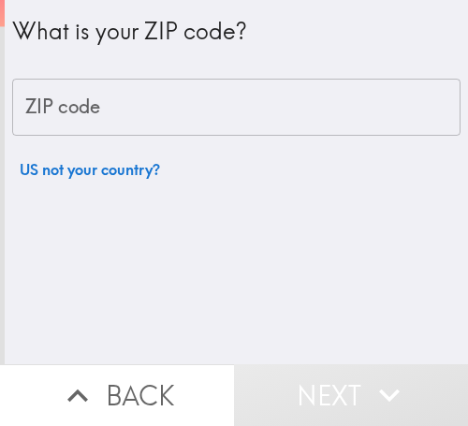
click at [227, 104] on input "ZIP code" at bounding box center [236, 108] width 448 height 58
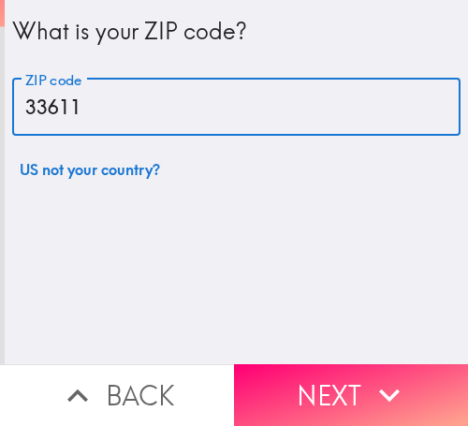
type input "33611"
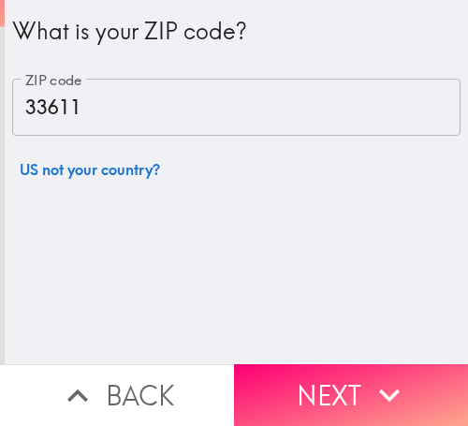
click at [345, 372] on button "Next" at bounding box center [351, 395] width 234 height 62
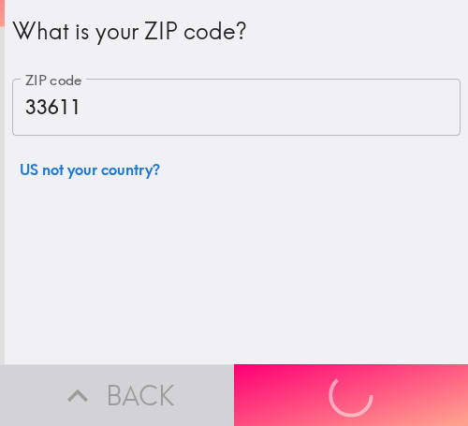
scroll to position [4, 0]
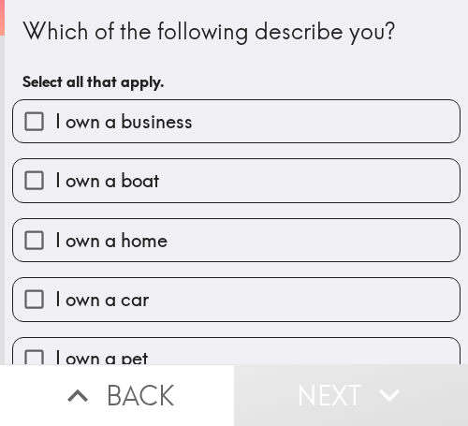
click at [163, 124] on span "I own a business" at bounding box center [124, 122] width 138 height 26
click at [55, 124] on input "I own a business" at bounding box center [34, 121] width 42 height 42
checkbox input "true"
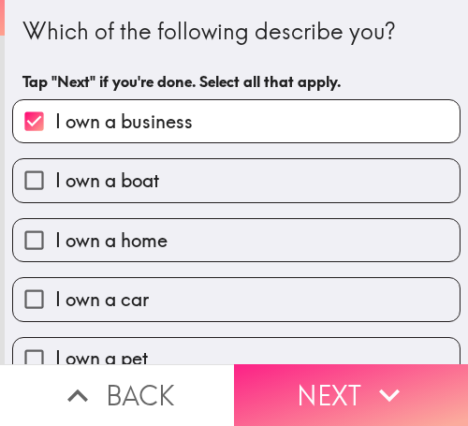
click at [333, 384] on button "Next" at bounding box center [351, 395] width 234 height 62
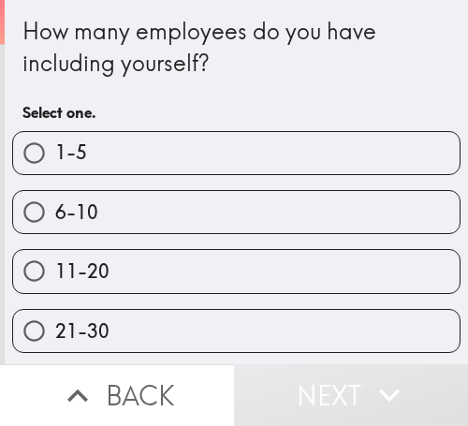
click at [237, 208] on label "6-10" at bounding box center [236, 212] width 447 height 42
click at [55, 208] on input "6-10" at bounding box center [34, 212] width 42 height 42
radio input "true"
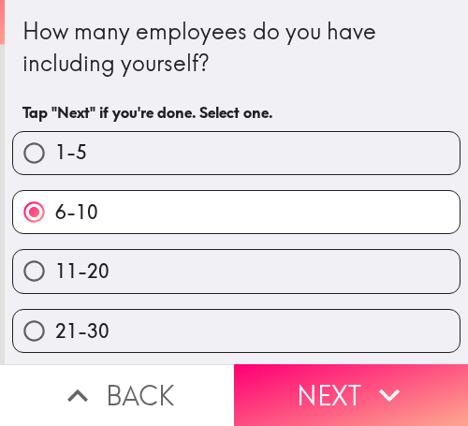
click at [324, 364] on button "Next" at bounding box center [351, 395] width 234 height 62
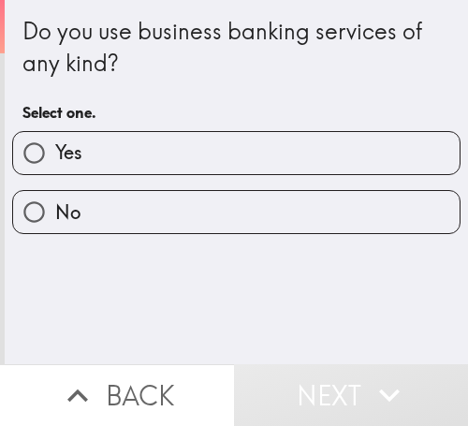
click at [123, 142] on label "Yes" at bounding box center [236, 153] width 447 height 42
click at [55, 142] on input "Yes" at bounding box center [34, 153] width 42 height 42
radio input "true"
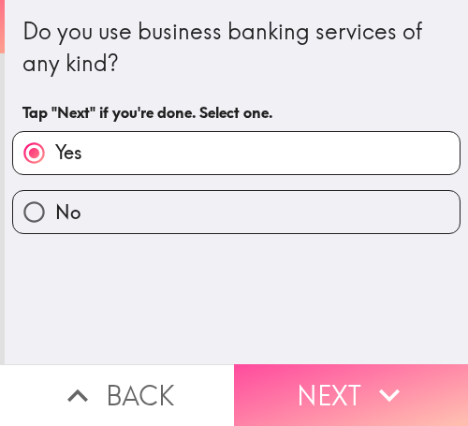
click at [335, 376] on button "Next" at bounding box center [351, 395] width 234 height 62
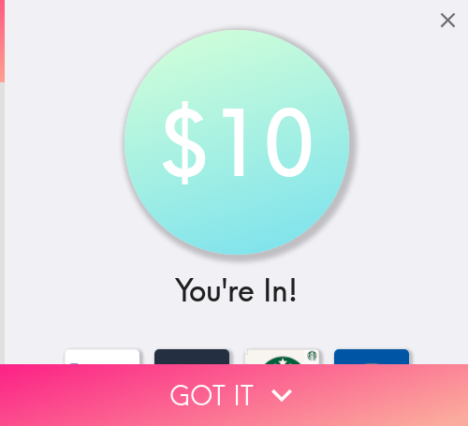
click at [316, 385] on button "Got it" at bounding box center [234, 395] width 468 height 62
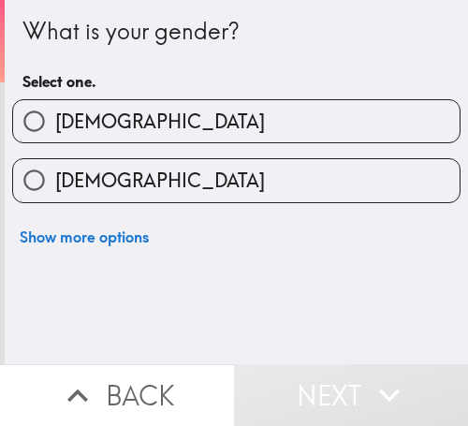
click at [133, 128] on label "Male" at bounding box center [236, 121] width 447 height 42
click at [55, 128] on input "Male" at bounding box center [34, 121] width 42 height 42
radio input "true"
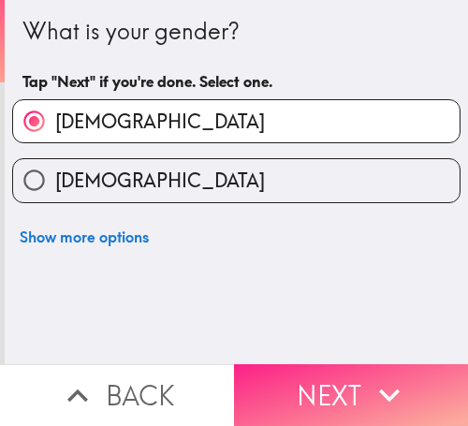
drag, startPoint x: 320, startPoint y: 365, endPoint x: 403, endPoint y: 365, distance: 82.4
click at [320, 365] on button "Next" at bounding box center [351, 395] width 234 height 62
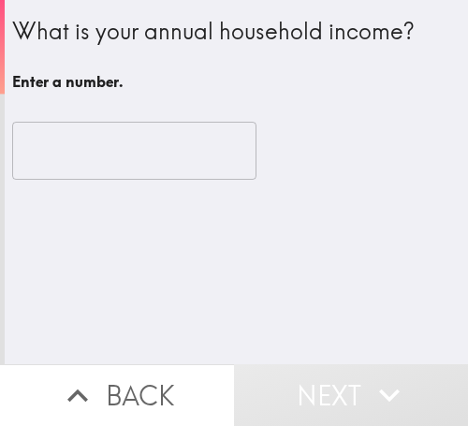
click at [176, 76] on h6 "Enter a number." at bounding box center [236, 81] width 448 height 21
click at [110, 148] on input "number" at bounding box center [134, 151] width 244 height 58
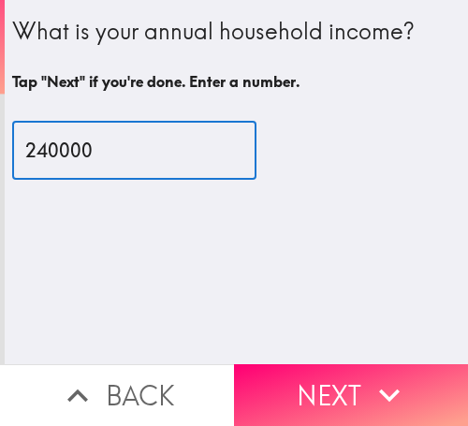
type input "240000"
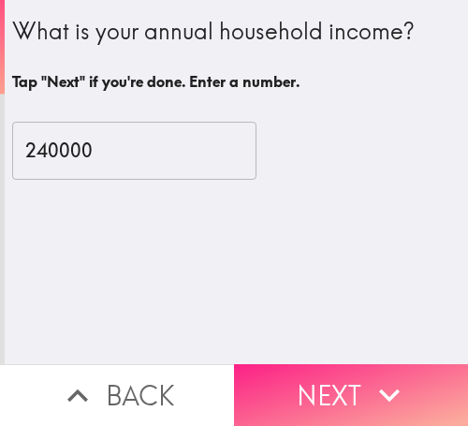
drag, startPoint x: 303, startPoint y: 377, endPoint x: 322, endPoint y: 373, distance: 19.3
click at [303, 377] on button "Next" at bounding box center [351, 395] width 234 height 62
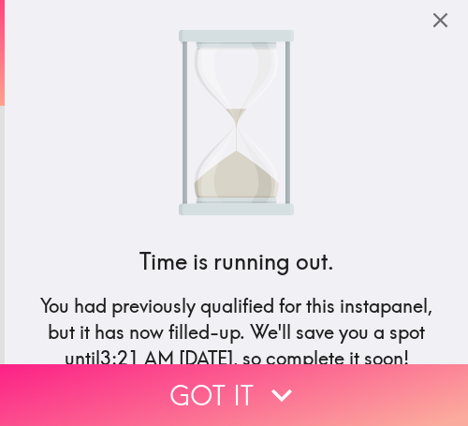
click at [245, 390] on button "Got it" at bounding box center [234, 395] width 468 height 62
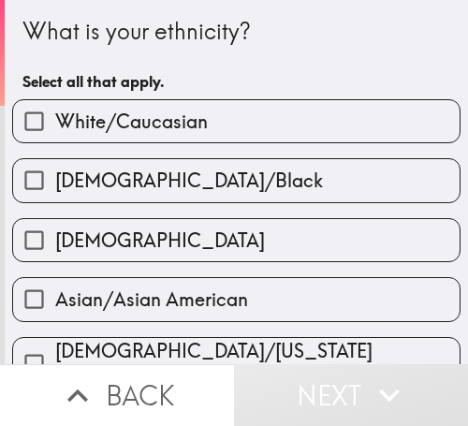
drag, startPoint x: 124, startPoint y: 118, endPoint x: 164, endPoint y: 120, distance: 40.3
click at [124, 117] on span "White/Caucasian" at bounding box center [131, 122] width 153 height 26
click at [55, 117] on input "White/Caucasian" at bounding box center [34, 121] width 42 height 42
checkbox input "true"
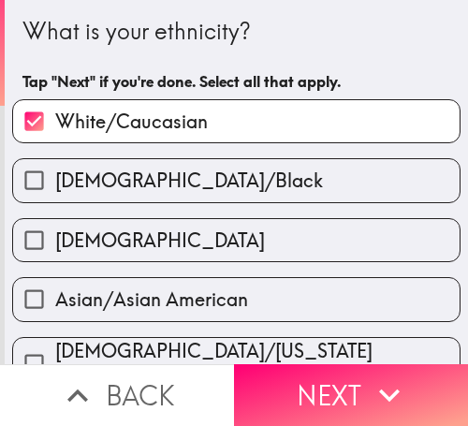
drag, startPoint x: 350, startPoint y: 377, endPoint x: 456, endPoint y: 376, distance: 105.8
click at [351, 376] on button "Next" at bounding box center [351, 395] width 234 height 62
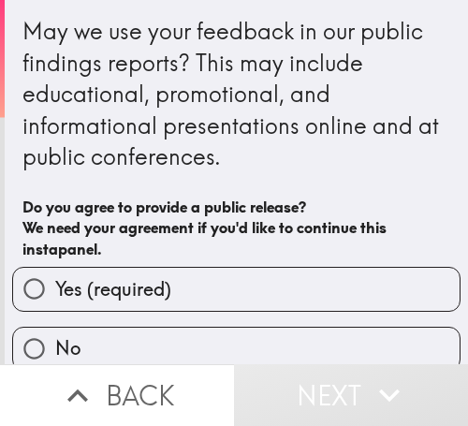
click at [140, 286] on span "Yes (required)" at bounding box center [113, 289] width 116 height 26
click at [55, 286] on input "Yes (required)" at bounding box center [34, 289] width 42 height 42
radio input "true"
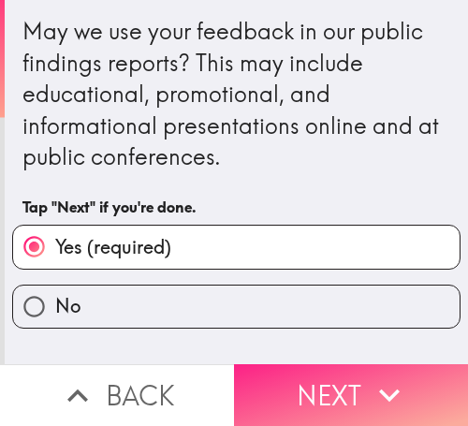
drag, startPoint x: 334, startPoint y: 368, endPoint x: 377, endPoint y: 368, distance: 43.1
click at [334, 368] on button "Next" at bounding box center [351, 395] width 234 height 62
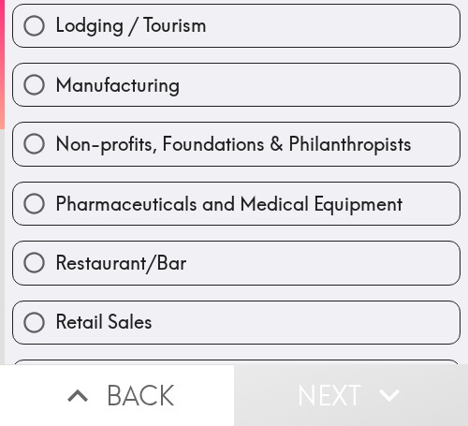
click at [188, 268] on label "Restaurant/Bar" at bounding box center [236, 263] width 447 height 42
click at [55, 268] on input "Restaurant/Bar" at bounding box center [34, 263] width 42 height 42
radio input "true"
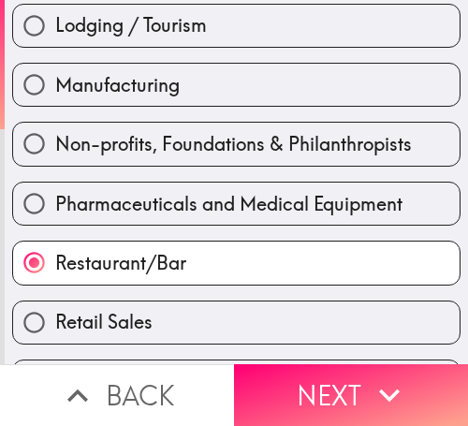
scroll to position [921, 0]
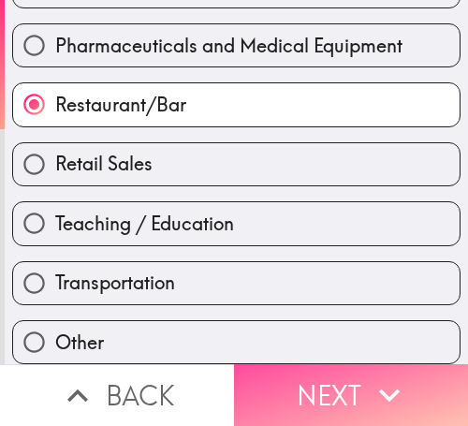
drag, startPoint x: 322, startPoint y: 389, endPoint x: 466, endPoint y: 389, distance: 144.2
click at [323, 389] on button "Next" at bounding box center [351, 395] width 234 height 62
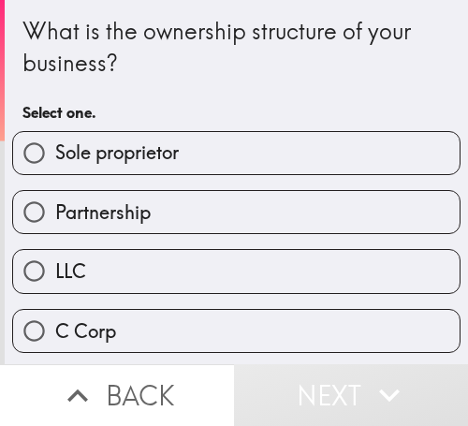
click at [192, 172] on label "Sole proprietor" at bounding box center [236, 153] width 447 height 42
click at [55, 172] on input "Sole proprietor" at bounding box center [34, 153] width 42 height 42
radio input "true"
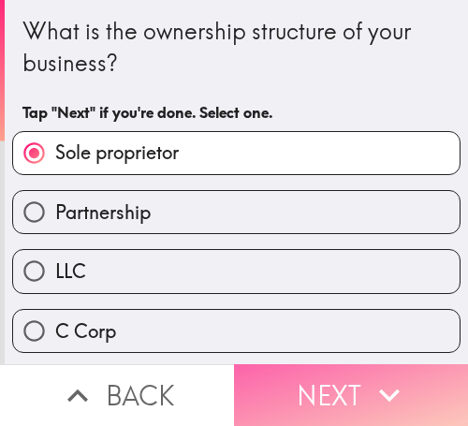
click at [347, 392] on button "Next" at bounding box center [351, 395] width 234 height 62
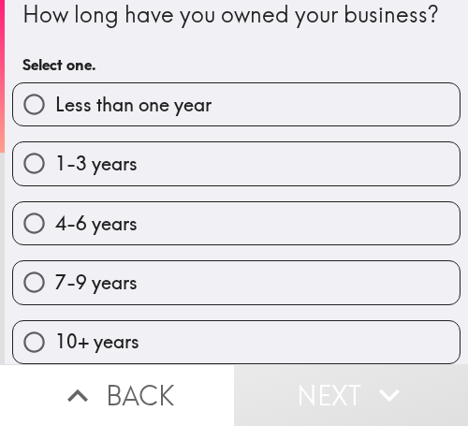
scroll to position [63, 0]
drag, startPoint x: 142, startPoint y: 202, endPoint x: 169, endPoint y: 207, distance: 27.6
click at [142, 202] on label "4-6 years" at bounding box center [236, 223] width 447 height 42
click at [55, 202] on input "4-6 years" at bounding box center [34, 223] width 42 height 42
radio input "true"
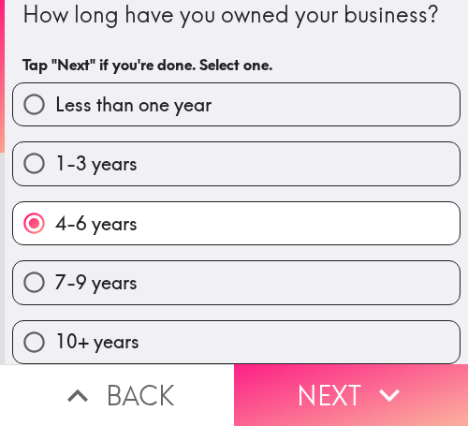
drag, startPoint x: 400, startPoint y: 377, endPoint x: 447, endPoint y: 377, distance: 46.8
click at [400, 377] on icon "button" at bounding box center [389, 394] width 41 height 41
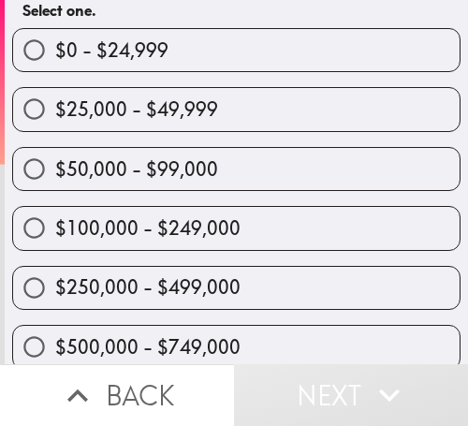
scroll to position [209, 0]
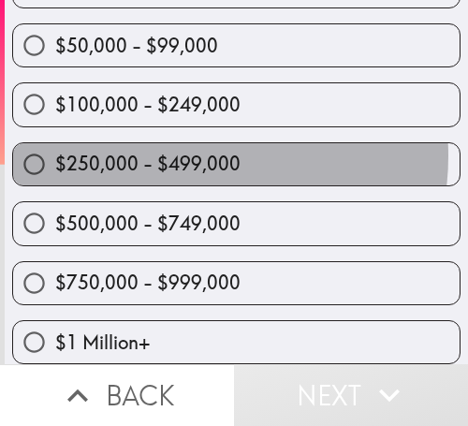
click at [170, 151] on span "$250,000 - $499,000" at bounding box center [147, 164] width 185 height 26
click at [55, 143] on input "$250,000 - $499,000" at bounding box center [34, 164] width 42 height 42
radio input "true"
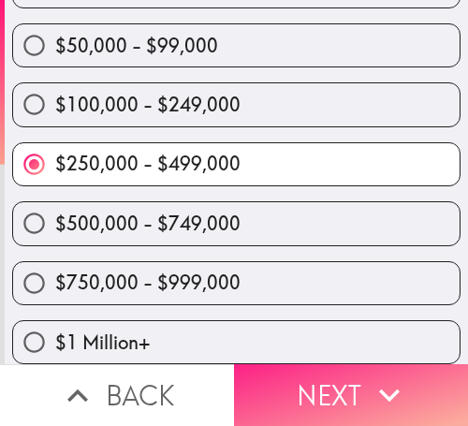
drag, startPoint x: 376, startPoint y: 393, endPoint x: 403, endPoint y: 387, distance: 27.0
click at [376, 393] on icon "button" at bounding box center [389, 394] width 41 height 41
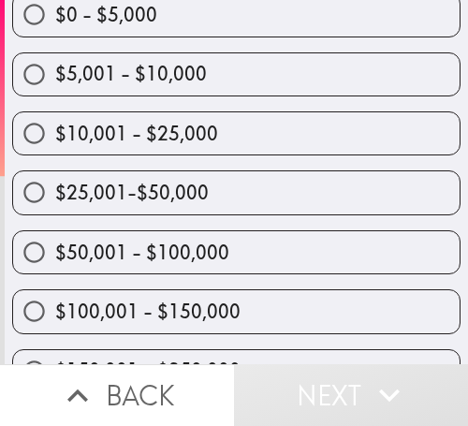
scroll to position [258, 0]
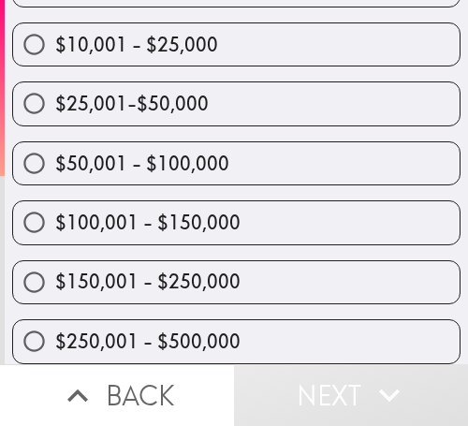
drag, startPoint x: 191, startPoint y: 164, endPoint x: 276, endPoint y: 170, distance: 85.4
click at [191, 164] on span "$50,001 - $100,000" at bounding box center [142, 164] width 174 height 26
click at [55, 164] on input "$50,001 - $100,000" at bounding box center [34, 163] width 42 height 42
radio input "true"
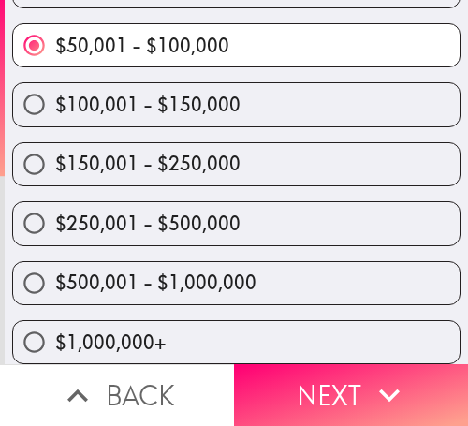
scroll to position [390, 0]
click at [175, 211] on span "$250,001 - $500,000" at bounding box center [147, 224] width 185 height 26
click at [55, 207] on input "$250,001 - $500,000" at bounding box center [34, 223] width 42 height 42
radio input "true"
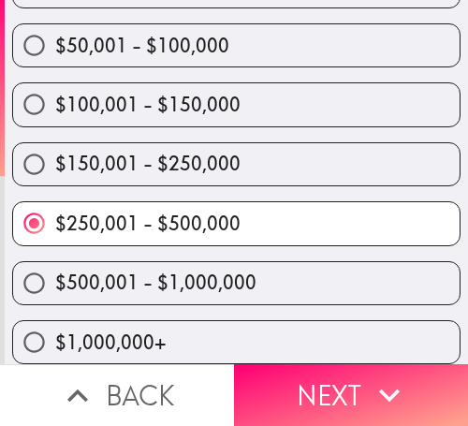
drag, startPoint x: 365, startPoint y: 361, endPoint x: 466, endPoint y: 365, distance: 101.2
click at [369, 374] on icon "button" at bounding box center [389, 394] width 41 height 41
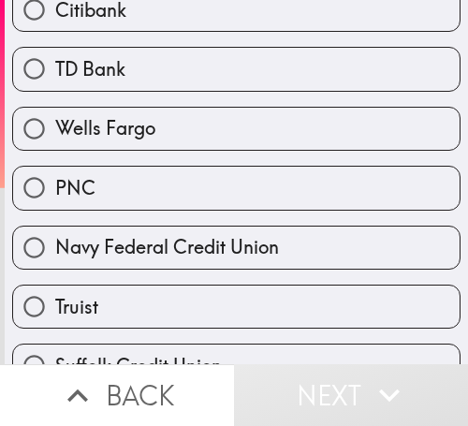
drag, startPoint x: 145, startPoint y: 132, endPoint x: 157, endPoint y: 132, distance: 12.2
click at [145, 132] on span "Wells Fargo" at bounding box center [105, 128] width 100 height 26
click at [55, 132] on input "Wells Fargo" at bounding box center [34, 129] width 42 height 42
radio input "true"
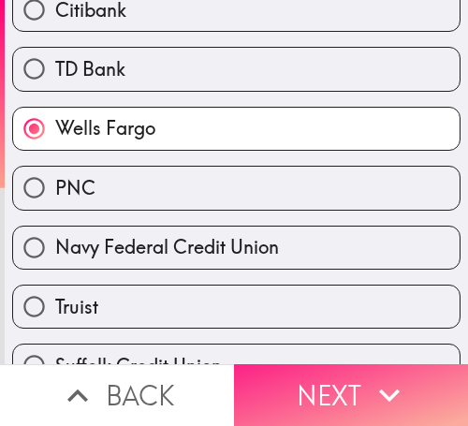
click at [370, 381] on icon "button" at bounding box center [389, 394] width 41 height 41
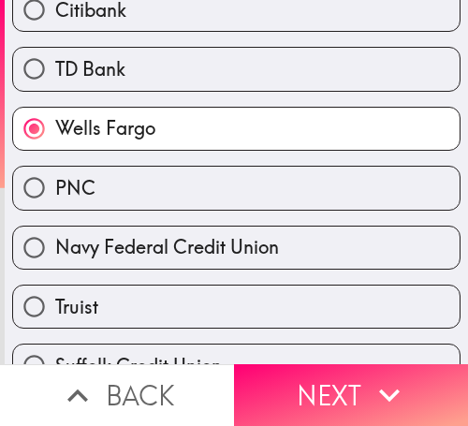
scroll to position [154, 0]
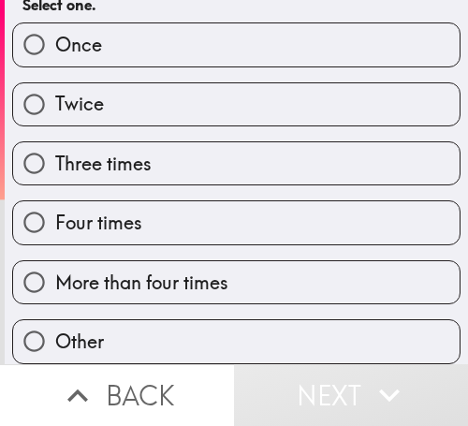
click at [165, 270] on span "More than four times" at bounding box center [141, 283] width 173 height 26
click at [55, 264] on input "More than four times" at bounding box center [34, 282] width 42 height 42
radio input "true"
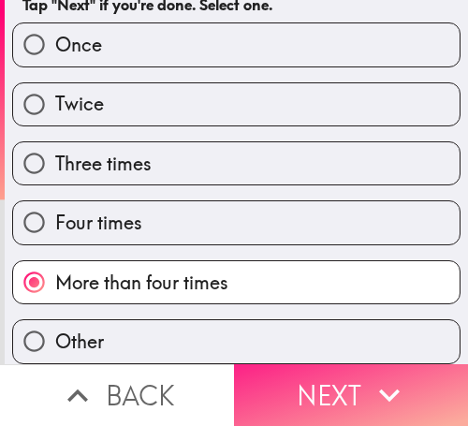
click at [327, 377] on button "Next" at bounding box center [351, 395] width 234 height 62
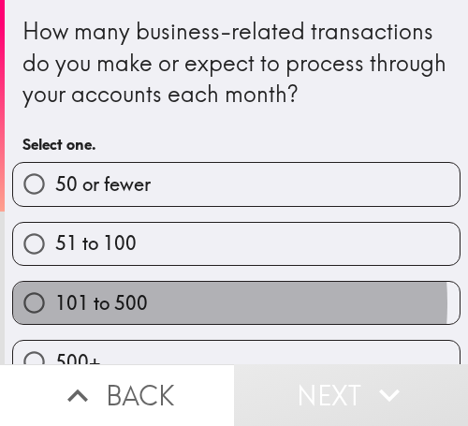
drag, startPoint x: 141, startPoint y: 303, endPoint x: 365, endPoint y: 303, distance: 223.8
click at [142, 303] on label "101 to 500" at bounding box center [236, 303] width 447 height 42
click at [55, 303] on input "101 to 500" at bounding box center [34, 303] width 42 height 42
radio input "true"
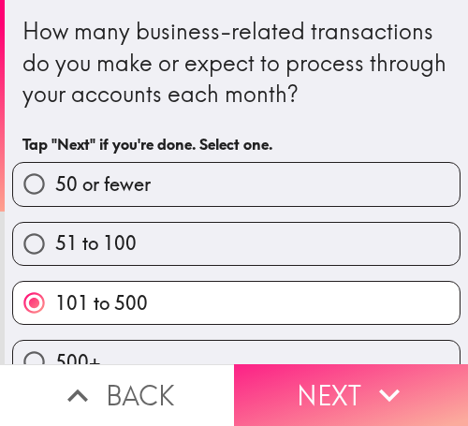
click at [418, 368] on button "Next" at bounding box center [351, 395] width 234 height 62
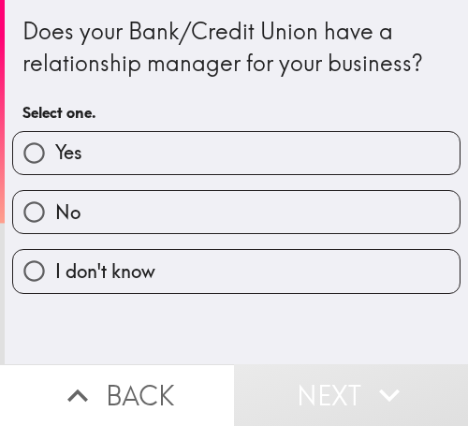
click at [194, 161] on label "Yes" at bounding box center [236, 153] width 447 height 42
click at [55, 161] on input "Yes" at bounding box center [34, 153] width 42 height 42
radio input "true"
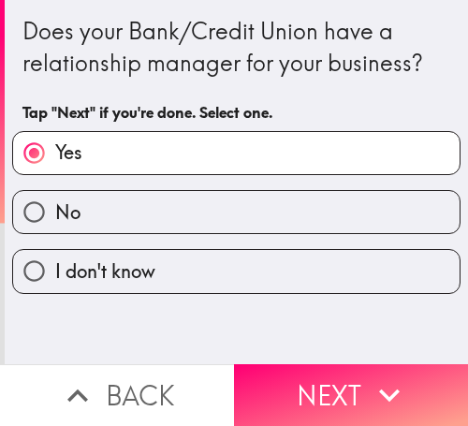
drag, startPoint x: 399, startPoint y: 379, endPoint x: 464, endPoint y: 378, distance: 65.5
click at [397, 378] on icon "button" at bounding box center [389, 394] width 41 height 41
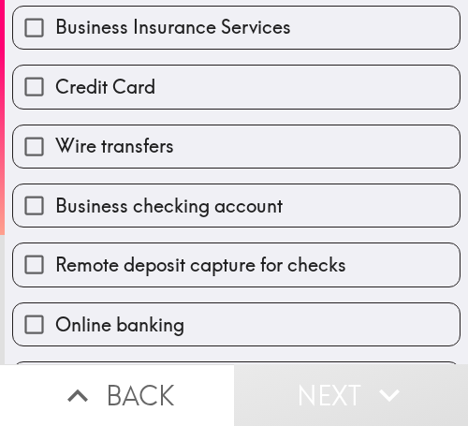
scroll to position [281, 0]
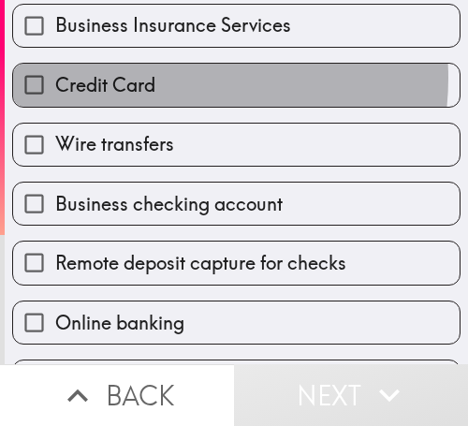
click at [157, 78] on label "Credit Card" at bounding box center [236, 85] width 447 height 42
click at [55, 78] on input "Credit Card" at bounding box center [34, 85] width 42 height 42
checkbox input "true"
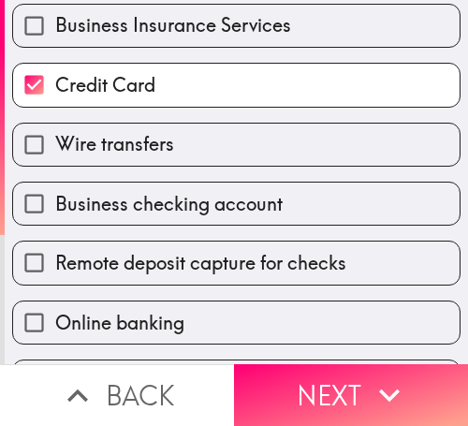
click at [153, 138] on span "Wire transfers" at bounding box center [114, 144] width 119 height 26
click at [55, 138] on input "Wire transfers" at bounding box center [34, 145] width 42 height 42
checkbox input "true"
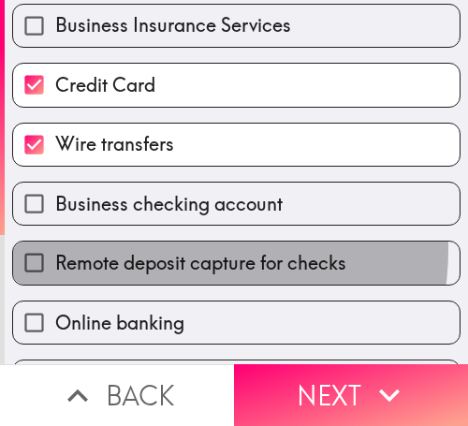
drag, startPoint x: 166, startPoint y: 249, endPoint x: 157, endPoint y: 303, distance: 55.0
click at [167, 249] on label "Remote deposit capture for checks" at bounding box center [236, 263] width 447 height 42
click at [55, 249] on input "Remote deposit capture for checks" at bounding box center [34, 263] width 42 height 42
checkbox input "true"
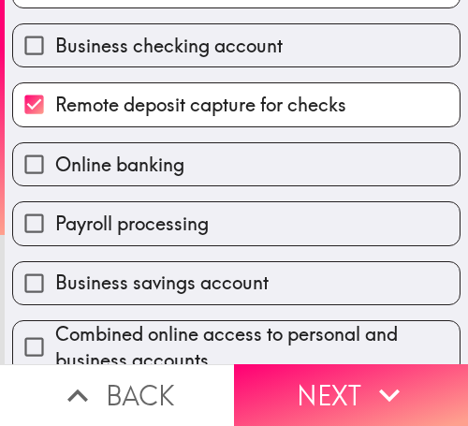
scroll to position [562, 0]
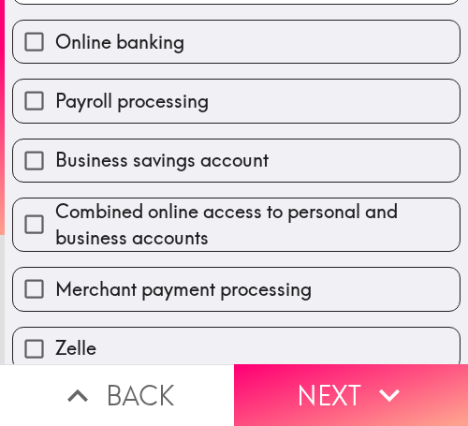
click at [152, 264] on div "Merchant payment processing" at bounding box center [228, 281] width 463 height 59
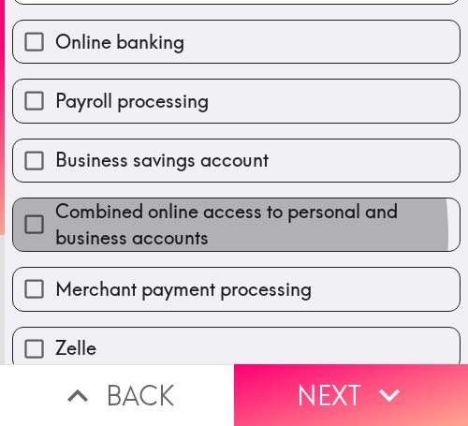
click at [154, 234] on span "Combined online access to personal and business accounts" at bounding box center [257, 224] width 404 height 52
click at [55, 234] on input "Combined online access to personal and business accounts" at bounding box center [34, 224] width 42 height 42
checkbox input "true"
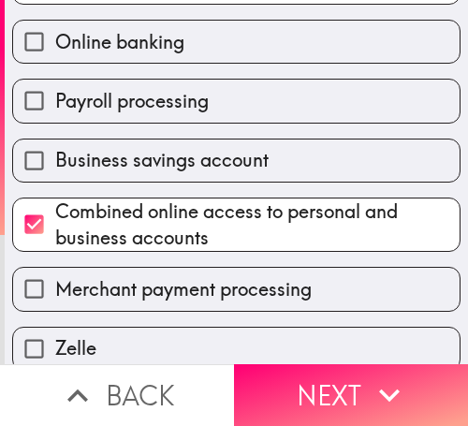
click at [153, 277] on span "Merchant payment processing" at bounding box center [183, 289] width 257 height 26
click at [55, 277] on input "Merchant payment processing" at bounding box center [34, 289] width 42 height 42
checkbox input "true"
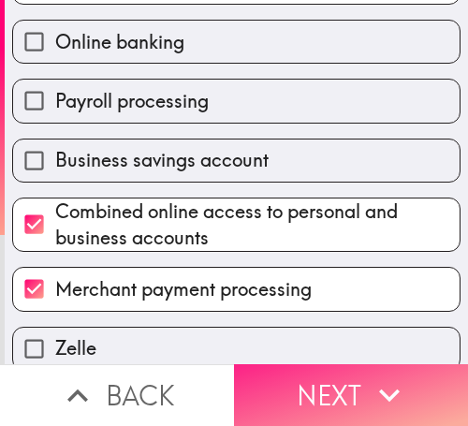
drag, startPoint x: 306, startPoint y: 378, endPoint x: 375, endPoint y: 378, distance: 69.3
click at [306, 378] on button "Next" at bounding box center [351, 395] width 234 height 62
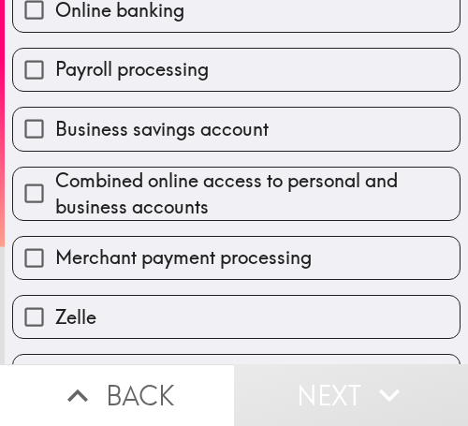
click at [246, 121] on span "Business savings account" at bounding box center [161, 129] width 213 height 26
click at [55, 121] on input "Business savings account" at bounding box center [34, 129] width 42 height 42
checkbox input "true"
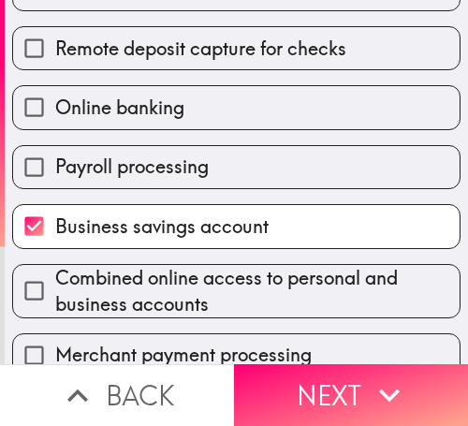
scroll to position [374, 0]
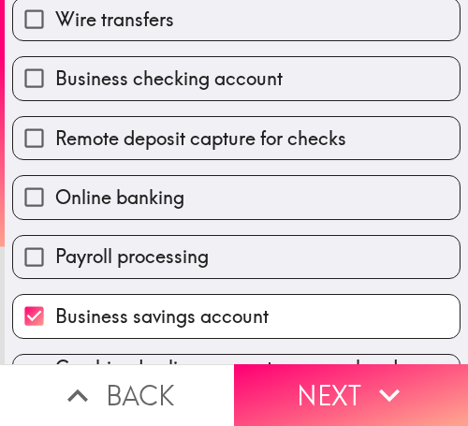
drag, startPoint x: 203, startPoint y: 186, endPoint x: 191, endPoint y: 191, distance: 13.0
click at [202, 186] on label "Online banking" at bounding box center [236, 197] width 447 height 42
click at [55, 186] on input "Online banking" at bounding box center [34, 197] width 42 height 42
checkbox input "true"
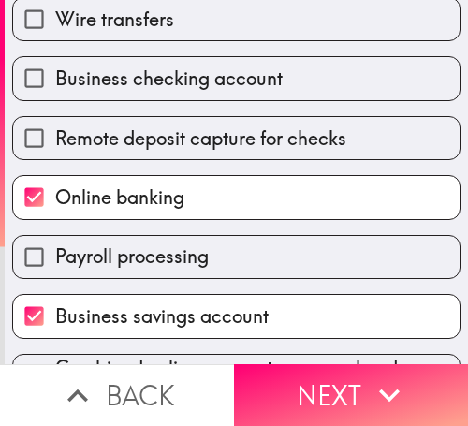
drag, startPoint x: 161, startPoint y: 251, endPoint x: 164, endPoint y: 188, distance: 62.8
click at [159, 250] on span "Payroll processing" at bounding box center [132, 256] width 154 height 26
click at [55, 250] on input "Payroll processing" at bounding box center [34, 257] width 42 height 42
checkbox input "true"
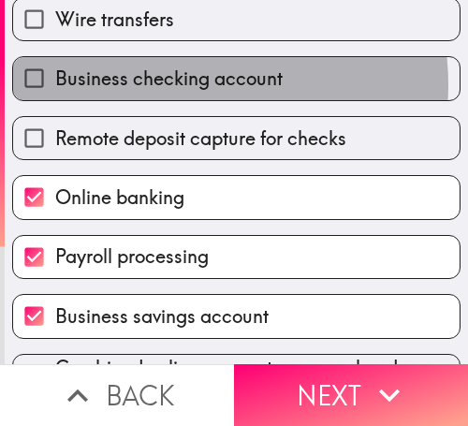
click at [179, 82] on span "Business checking account" at bounding box center [169, 79] width 228 height 26
click at [55, 82] on input "Business checking account" at bounding box center [34, 78] width 42 height 42
checkbox input "true"
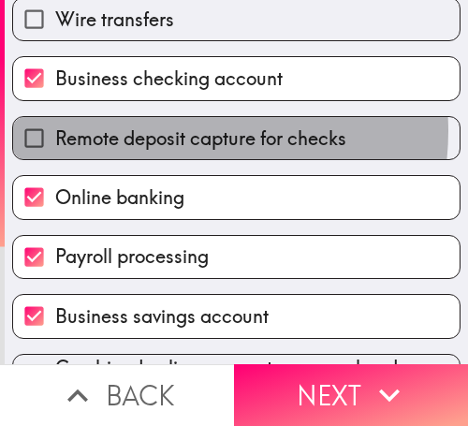
click at [179, 131] on span "Remote deposit capture for checks" at bounding box center [200, 138] width 291 height 26
click at [55, 131] on input "Remote deposit capture for checks" at bounding box center [34, 138] width 42 height 42
checkbox input "true"
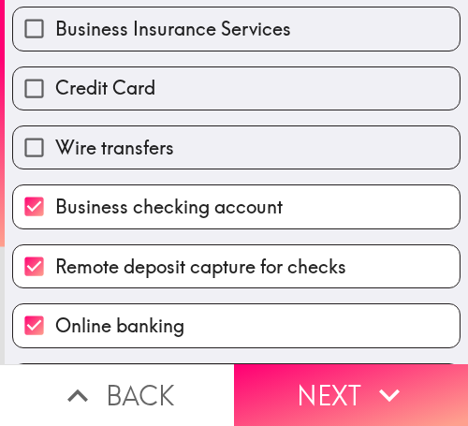
scroll to position [0, 0]
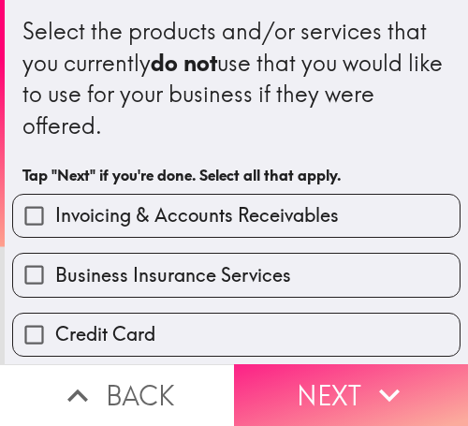
click at [375, 397] on icon "button" at bounding box center [389, 394] width 41 height 41
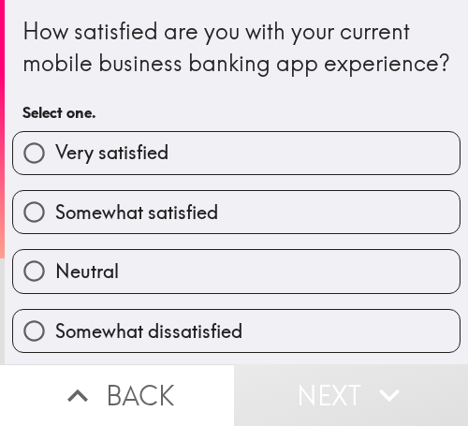
scroll to position [94, 0]
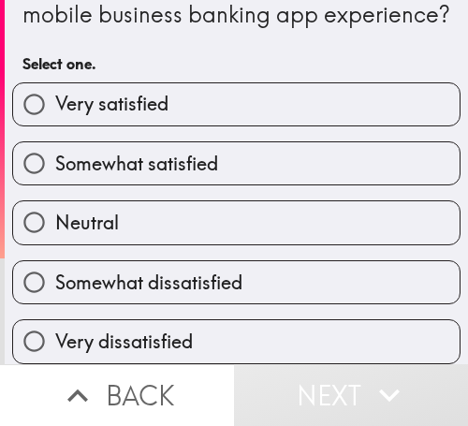
click at [150, 151] on span "Somewhat satisfied" at bounding box center [136, 164] width 163 height 26
click at [55, 150] on input "Somewhat satisfied" at bounding box center [34, 163] width 42 height 42
radio input "true"
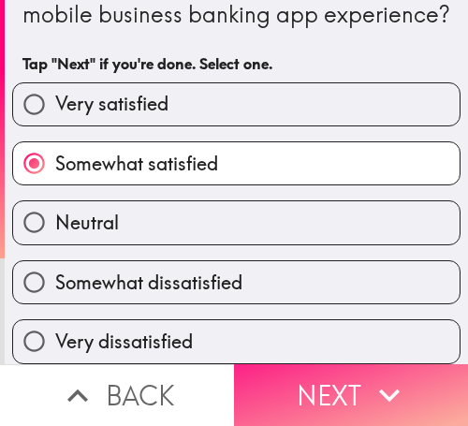
click at [371, 374] on icon "button" at bounding box center [389, 394] width 41 height 41
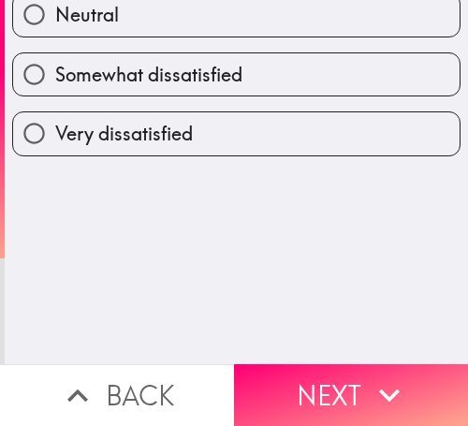
scroll to position [0, 0]
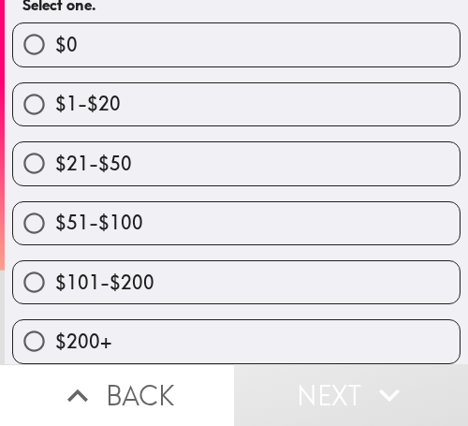
scroll to position [247, 0]
drag, startPoint x: 139, startPoint y: 275, endPoint x: 227, endPoint y: 272, distance: 87.1
click at [139, 275] on span "$101-$200" at bounding box center [104, 283] width 99 height 26
click at [55, 275] on input "$101-$200" at bounding box center [34, 282] width 42 height 42
radio input "true"
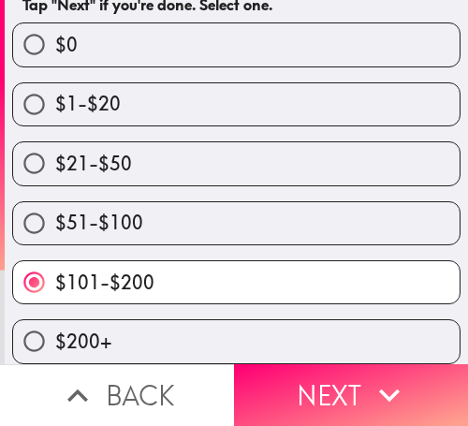
drag, startPoint x: 398, startPoint y: 378, endPoint x: 460, endPoint y: 378, distance: 61.8
click at [398, 378] on icon "button" at bounding box center [389, 394] width 41 height 41
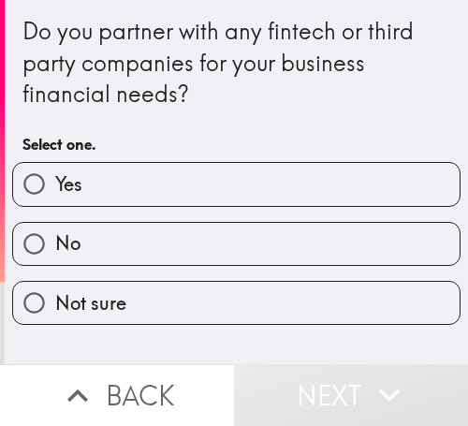
drag, startPoint x: 204, startPoint y: 175, endPoint x: 391, endPoint y: 178, distance: 187.3
click at [204, 175] on label "Yes" at bounding box center [236, 184] width 447 height 42
click at [55, 175] on input "Yes" at bounding box center [34, 184] width 42 height 42
radio input "true"
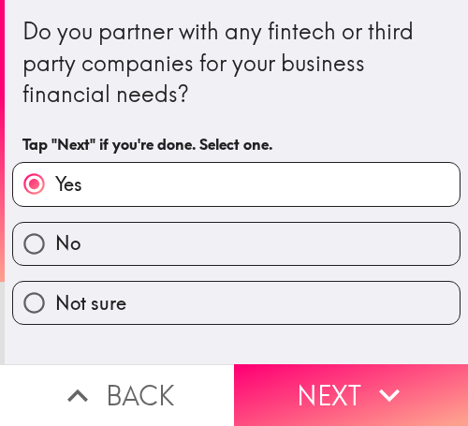
drag, startPoint x: 366, startPoint y: 394, endPoint x: 459, endPoint y: 387, distance: 93.0
click at [372, 392] on icon "button" at bounding box center [389, 394] width 41 height 41
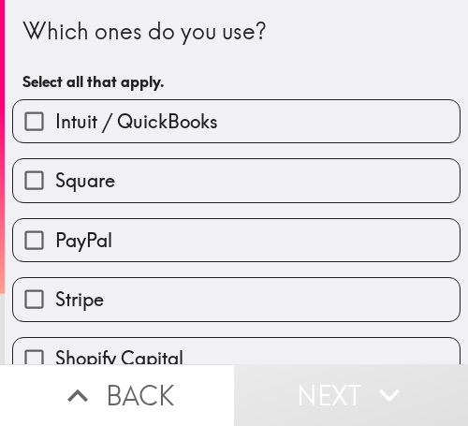
drag, startPoint x: 169, startPoint y: 242, endPoint x: 331, endPoint y: 242, distance: 162.9
click at [169, 242] on label "PayPal" at bounding box center [236, 240] width 447 height 42
click at [55, 242] on input "PayPal" at bounding box center [34, 240] width 42 height 42
checkbox input "true"
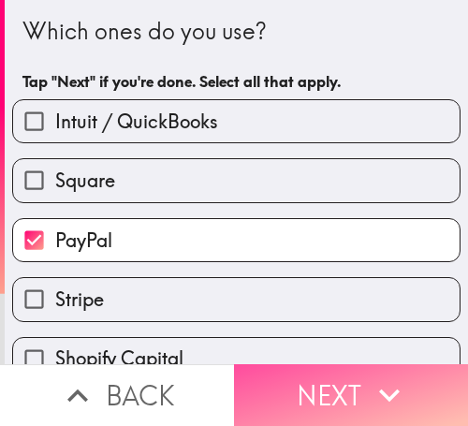
drag, startPoint x: 309, startPoint y: 372, endPoint x: 462, endPoint y: 372, distance: 152.6
click at [312, 372] on button "Next" at bounding box center [351, 395] width 234 height 62
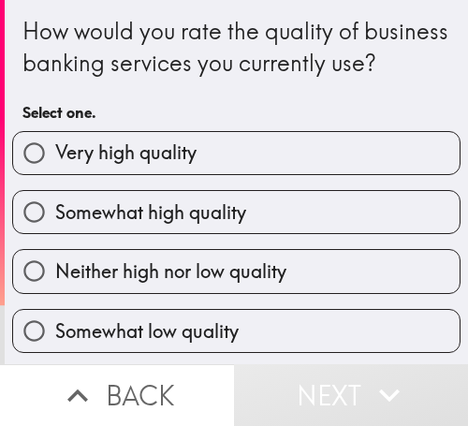
click at [163, 226] on span "Somewhat high quality" at bounding box center [150, 212] width 191 height 26
click at [55, 233] on input "Somewhat high quality" at bounding box center [34, 212] width 42 height 42
radio input "true"
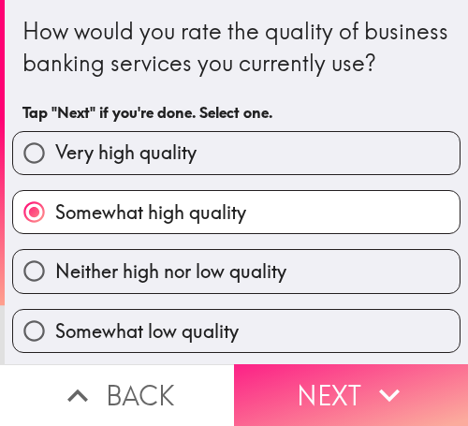
click at [289, 380] on button "Next" at bounding box center [351, 395] width 234 height 62
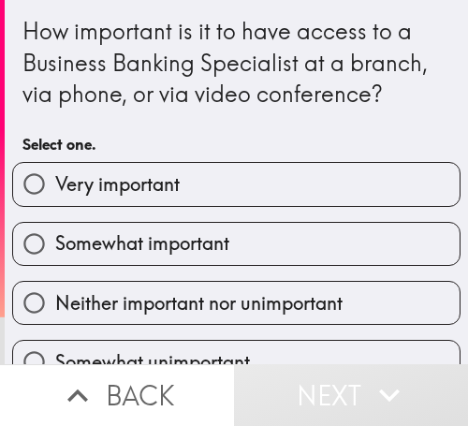
drag, startPoint x: 190, startPoint y: 236, endPoint x: 399, endPoint y: 197, distance: 212.5
click at [190, 236] on span "Somewhat important" at bounding box center [142, 243] width 174 height 26
click at [55, 236] on input "Somewhat important" at bounding box center [34, 244] width 42 height 42
radio input "true"
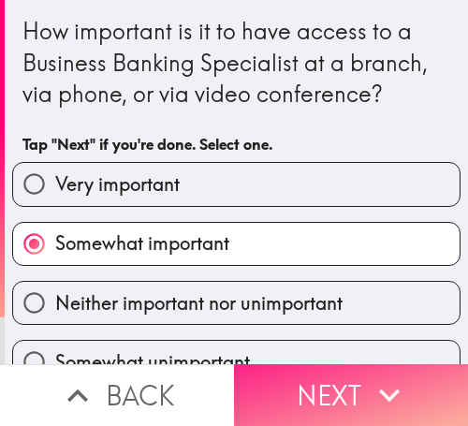
drag, startPoint x: 360, startPoint y: 393, endPoint x: 448, endPoint y: 393, distance: 87.1
click at [369, 393] on icon "button" at bounding box center [389, 394] width 41 height 41
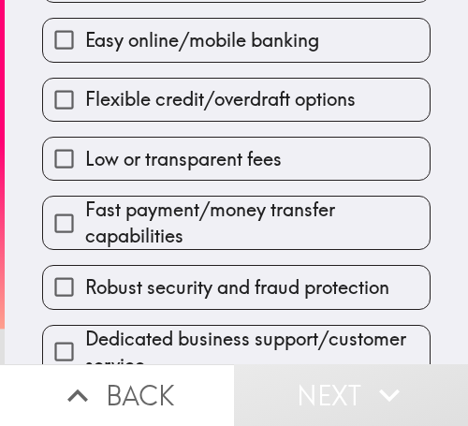
click at [234, 250] on div "Robust security and fraud protection" at bounding box center [229, 279] width 404 height 59
click at [232, 224] on span "Fast payment/money transfer capabilities" at bounding box center [257, 223] width 345 height 52
click at [85, 224] on input "Fast payment/money transfer capabilities" at bounding box center [64, 223] width 42 height 42
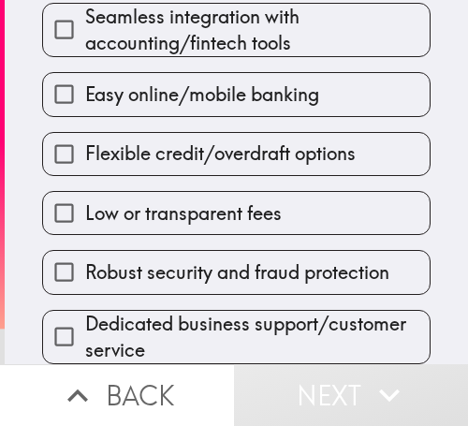
click at [228, 191] on div "Low or transparent fees" at bounding box center [236, 213] width 389 height 44
click at [213, 251] on label "Robust security and fraud protection" at bounding box center [236, 272] width 387 height 42
click at [85, 251] on input "Robust security and fraud protection" at bounding box center [64, 272] width 42 height 42
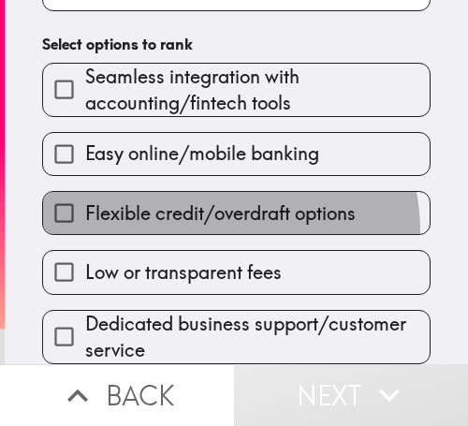
click at [206, 217] on label "Flexible credit/overdraft options" at bounding box center [236, 213] width 387 height 42
click at [85, 217] on input "Flexible credit/overdraft options" at bounding box center [64, 213] width 42 height 42
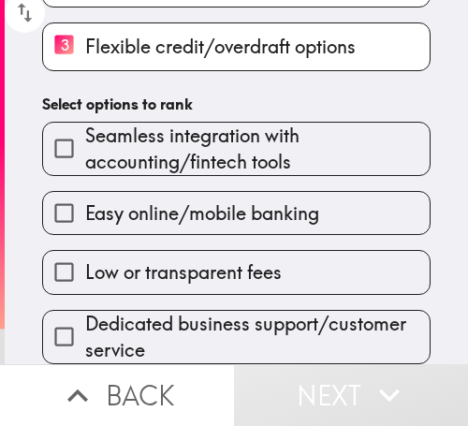
click at [201, 235] on div "Low or transparent fees" at bounding box center [229, 264] width 404 height 59
click at [186, 262] on span "Low or transparent fees" at bounding box center [183, 272] width 197 height 26
click at [85, 262] on input "Low or transparent fees" at bounding box center [64, 272] width 42 height 42
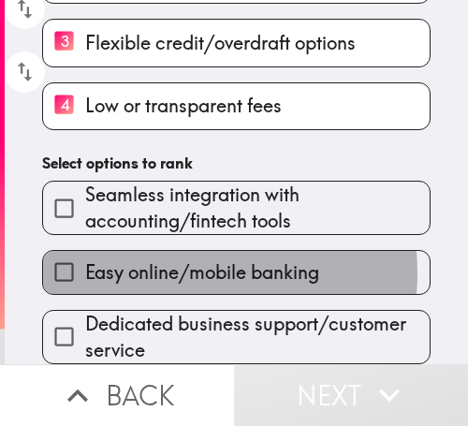
click at [186, 262] on span "Easy online/mobile banking" at bounding box center [202, 272] width 234 height 26
click at [85, 262] on input "Easy online/mobile banking" at bounding box center [64, 272] width 42 height 42
click at [186, 234] on span "Seamless integration with accounting/fintech tools" at bounding box center [257, 208] width 345 height 52
click at [85, 229] on input "Seamless integration with accounting/fintech tools" at bounding box center [64, 208] width 42 height 42
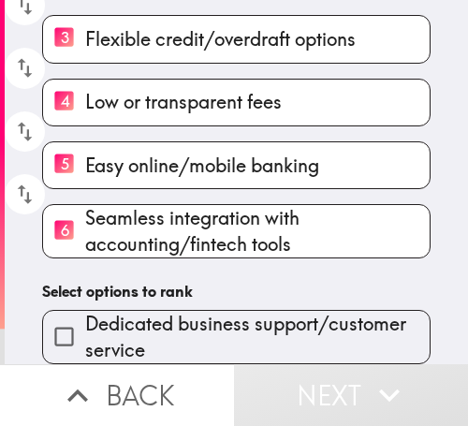
click at [186, 262] on div "Please rank the following business banking features in order of importance (1 =…" at bounding box center [236, 26] width 463 height 675
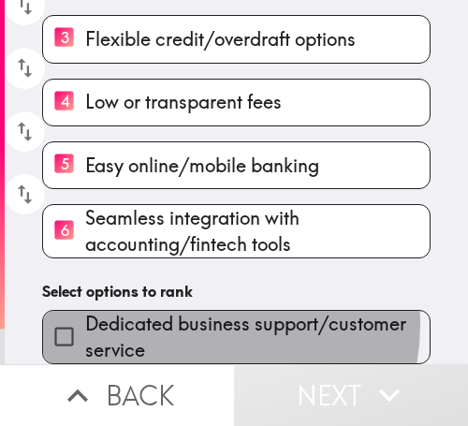
click at [180, 317] on span "Dedicated business support/customer service" at bounding box center [257, 337] width 345 height 52
click at [85, 317] on input "Dedicated business support/customer service" at bounding box center [64, 337] width 42 height 42
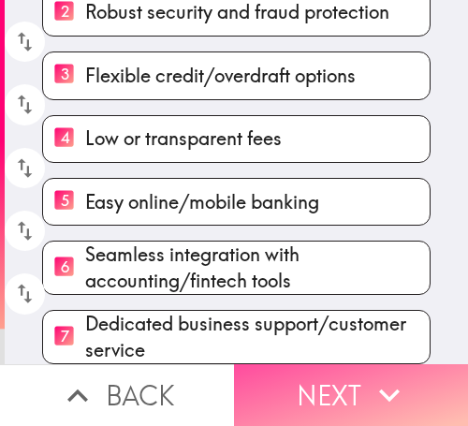
drag, startPoint x: 385, startPoint y: 389, endPoint x: 462, endPoint y: 389, distance: 76.8
click at [385, 389] on icon "button" at bounding box center [389, 394] width 41 height 41
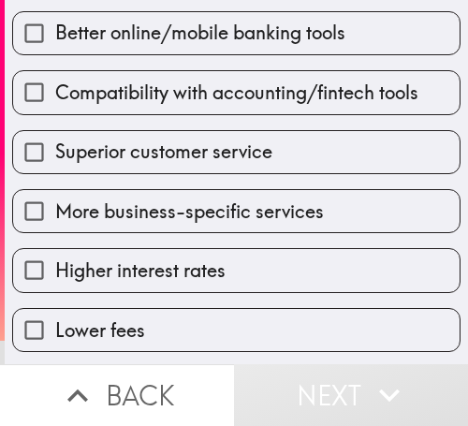
scroll to position [270, 0]
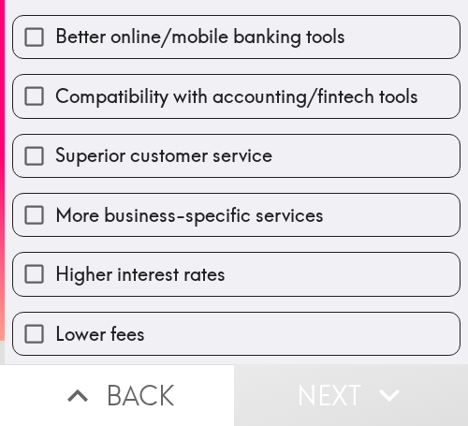
click at [161, 170] on label "Superior customer service" at bounding box center [236, 156] width 447 height 42
click at [55, 170] on input "Superior customer service" at bounding box center [34, 156] width 42 height 42
checkbox input "true"
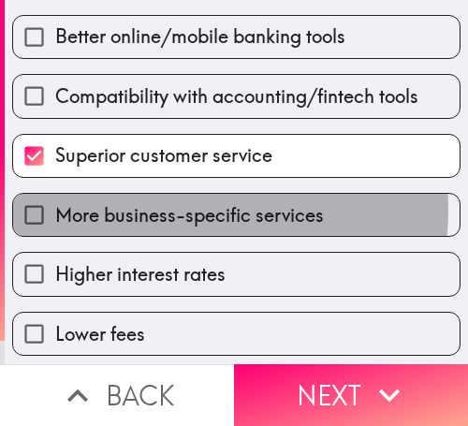
drag, startPoint x: 160, startPoint y: 209, endPoint x: 157, endPoint y: 274, distance: 65.6
click at [161, 214] on span "More business-specific services" at bounding box center [189, 215] width 269 height 26
click at [55, 214] on input "More business-specific services" at bounding box center [34, 215] width 42 height 42
checkbox input "true"
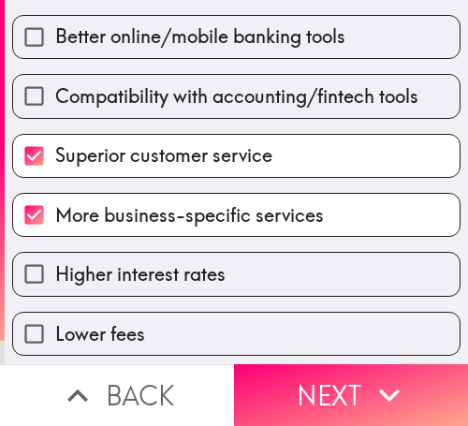
click at [157, 274] on span "Higher interest rates" at bounding box center [140, 274] width 170 height 26
click at [55, 274] on input "Higher interest rates" at bounding box center [34, 274] width 42 height 42
checkbox input "true"
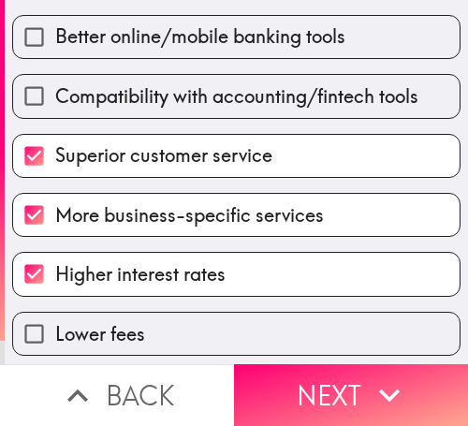
drag, startPoint x: 346, startPoint y: 385, endPoint x: 433, endPoint y: 385, distance: 87.1
click at [346, 385] on button "Next" at bounding box center [351, 395] width 234 height 62
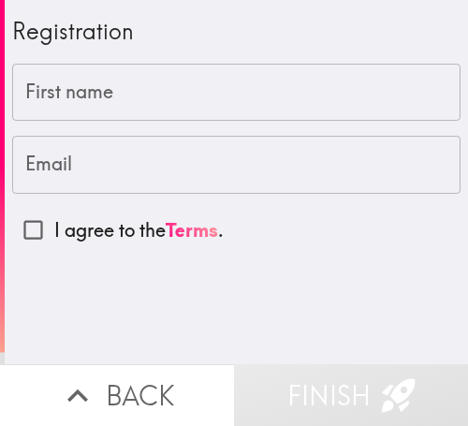
click at [136, 78] on input "First name" at bounding box center [236, 93] width 448 height 58
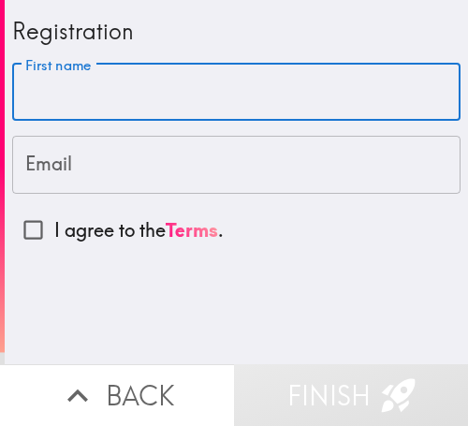
paste input "Robin"
type input "Robin"
click at [121, 168] on input "Email" at bounding box center [236, 165] width 448 height 58
paste input "hopperrobin827@gmail.com"
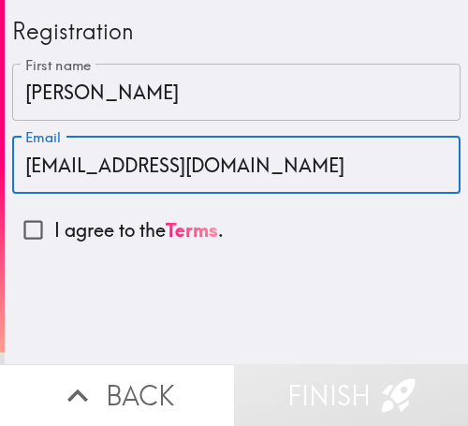
type input "hopperrobin827@gmail.com"
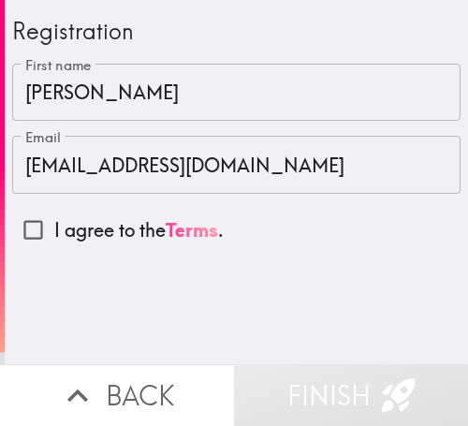
click at [200, 228] on link "Terms" at bounding box center [192, 229] width 52 height 23
click at [22, 228] on input "I agree to the Terms ." at bounding box center [33, 230] width 42 height 42
checkbox input "true"
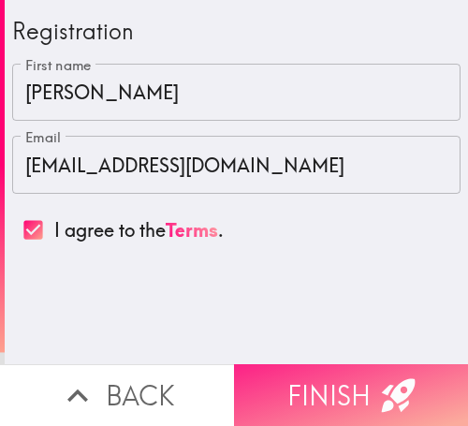
click at [332, 370] on button "Finish" at bounding box center [351, 395] width 234 height 62
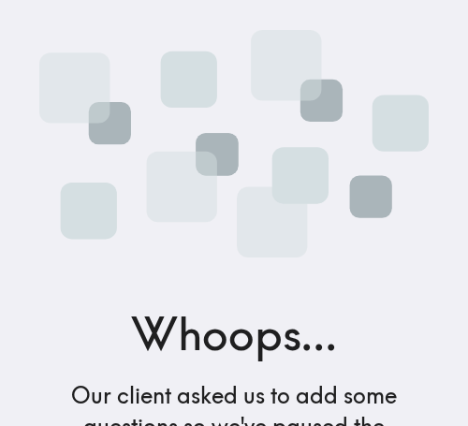
scroll to position [353, 0]
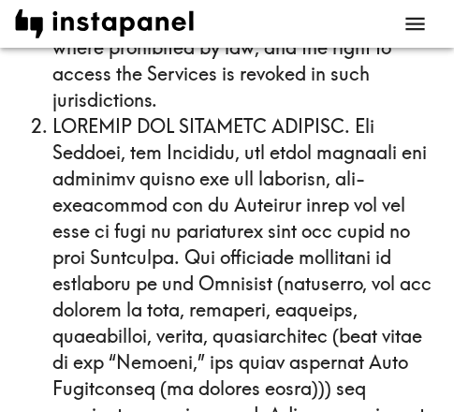
scroll to position [2902, 0]
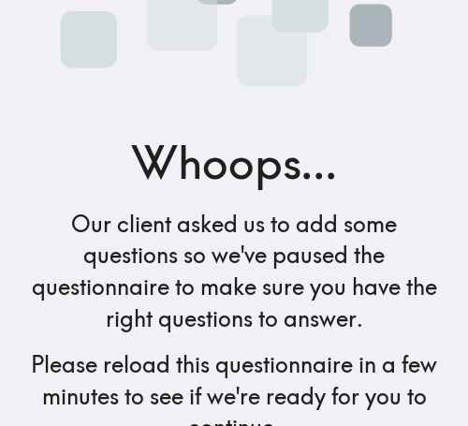
scroll to position [290, 0]
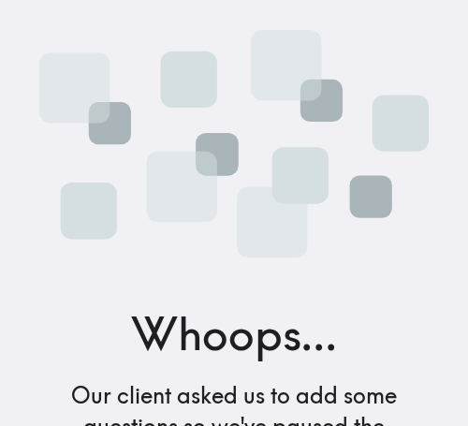
scroll to position [290, 0]
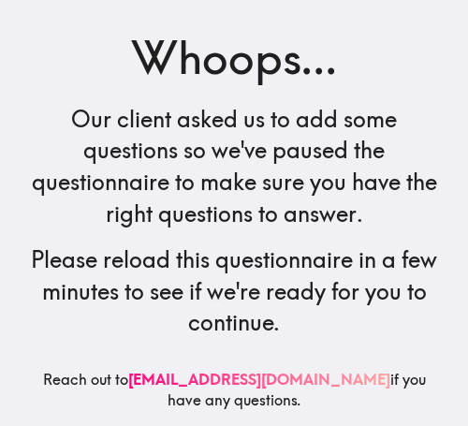
click at [277, 219] on main "Whoops... Our client asked us to add some questions so we've paused the questio…" at bounding box center [234, 213] width 468 height 426
